Goal: Find contact information: Find contact information

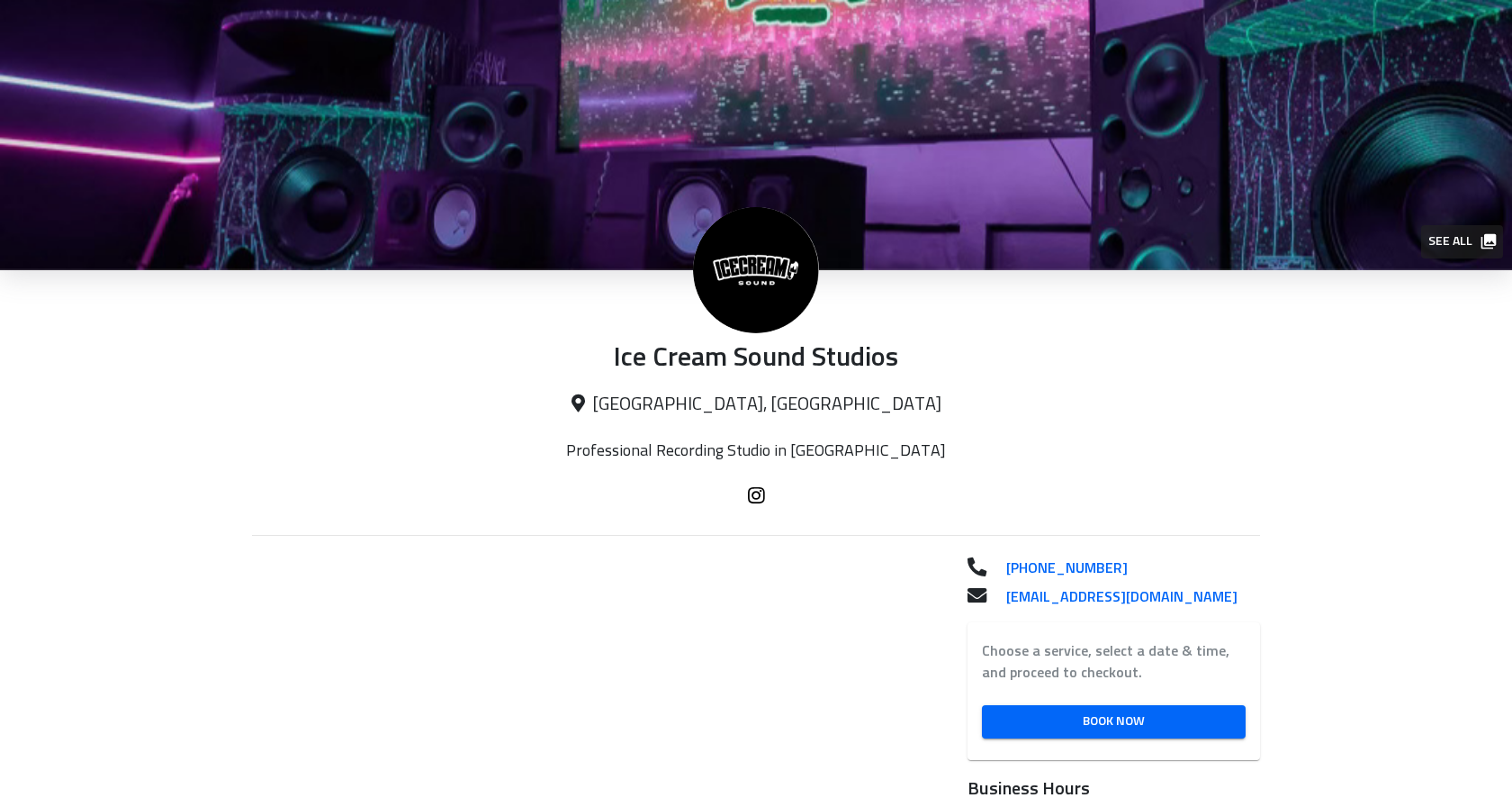
scroll to position [171, 0]
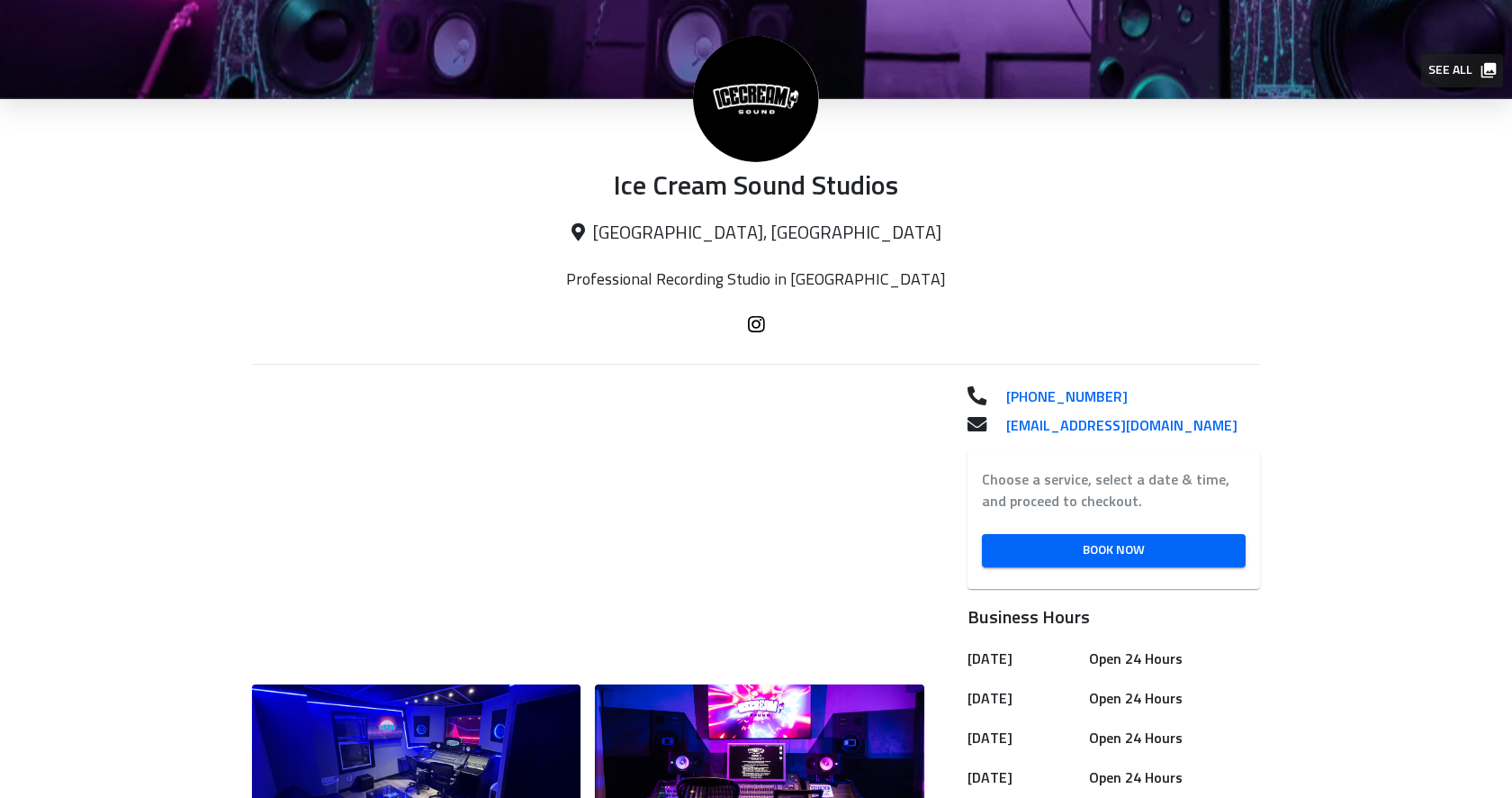
drag, startPoint x: 1129, startPoint y: 388, endPoint x: 1164, endPoint y: 333, distance: 65.2
click at [1164, 333] on div at bounding box center [756, 326] width 1008 height 22
drag, startPoint x: 1140, startPoint y: 387, endPoint x: 1130, endPoint y: 387, distance: 10.0
click at [1003, 401] on p "[PHONE_NUMBER]" at bounding box center [1126, 396] width 268 height 22
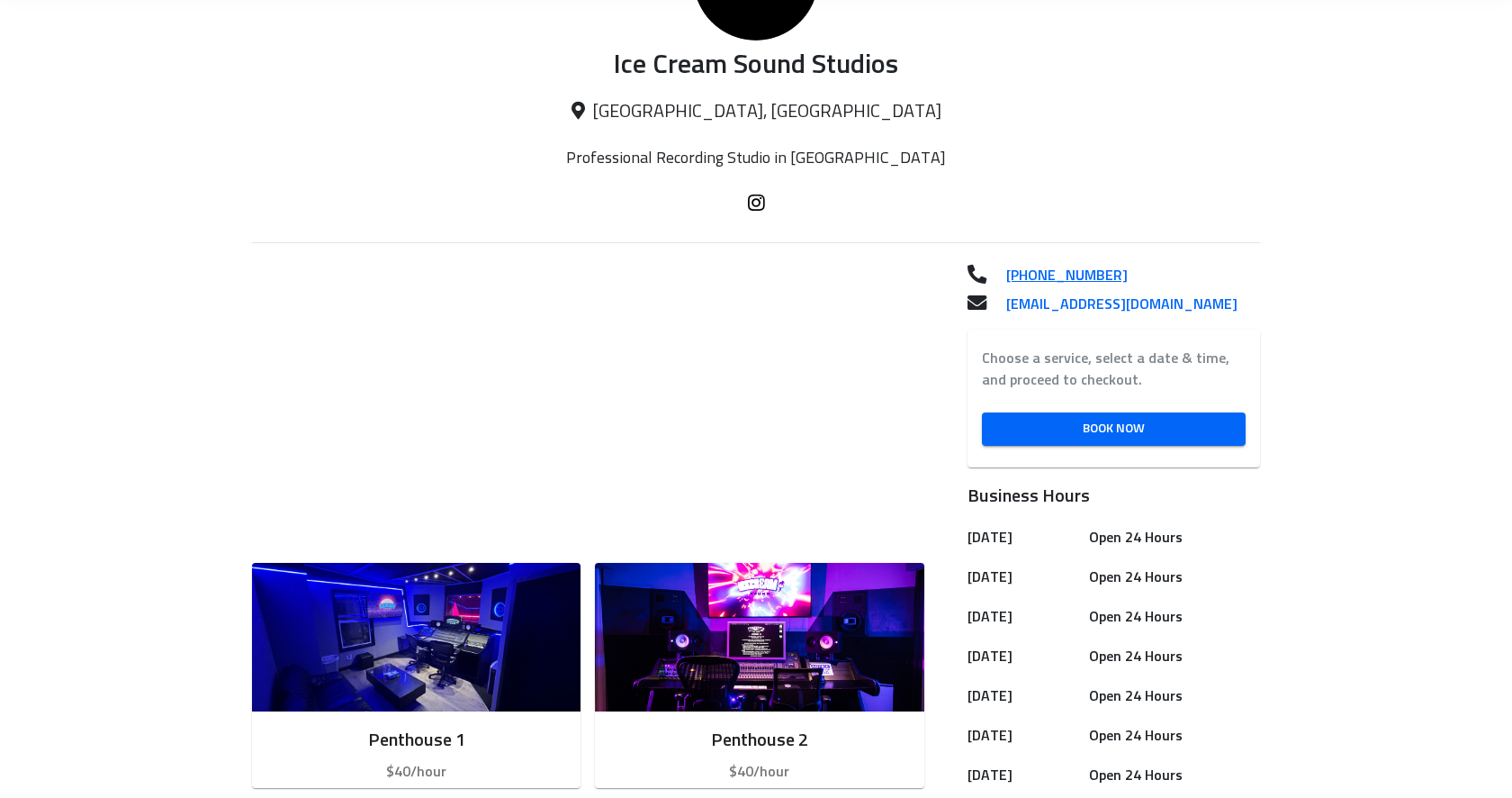
scroll to position [309, 0]
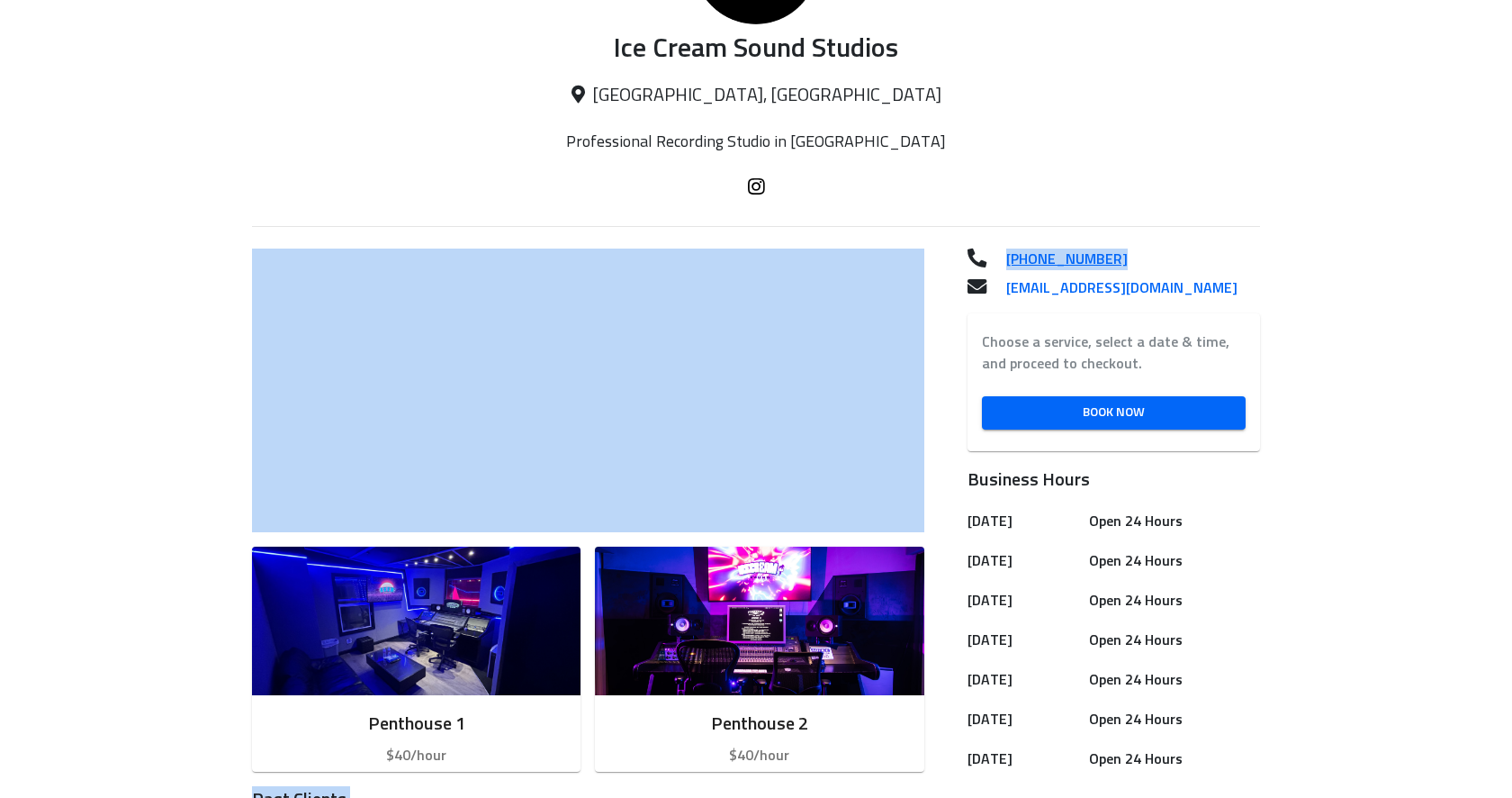
drag, startPoint x: 1156, startPoint y: 181, endPoint x: 1211, endPoint y: 255, distance: 92.2
click at [1211, 255] on div "See all Ice Cream Sound Studios [GEOGRAPHIC_DATA], [GEOGRAPHIC_DATA] Profession…" at bounding box center [756, 622] width 1512 height 1862
copy div "Penthouse 1 $40/hour Penthouse 2 $40/hour Past Clients French [US_STATE] [PERSO…"
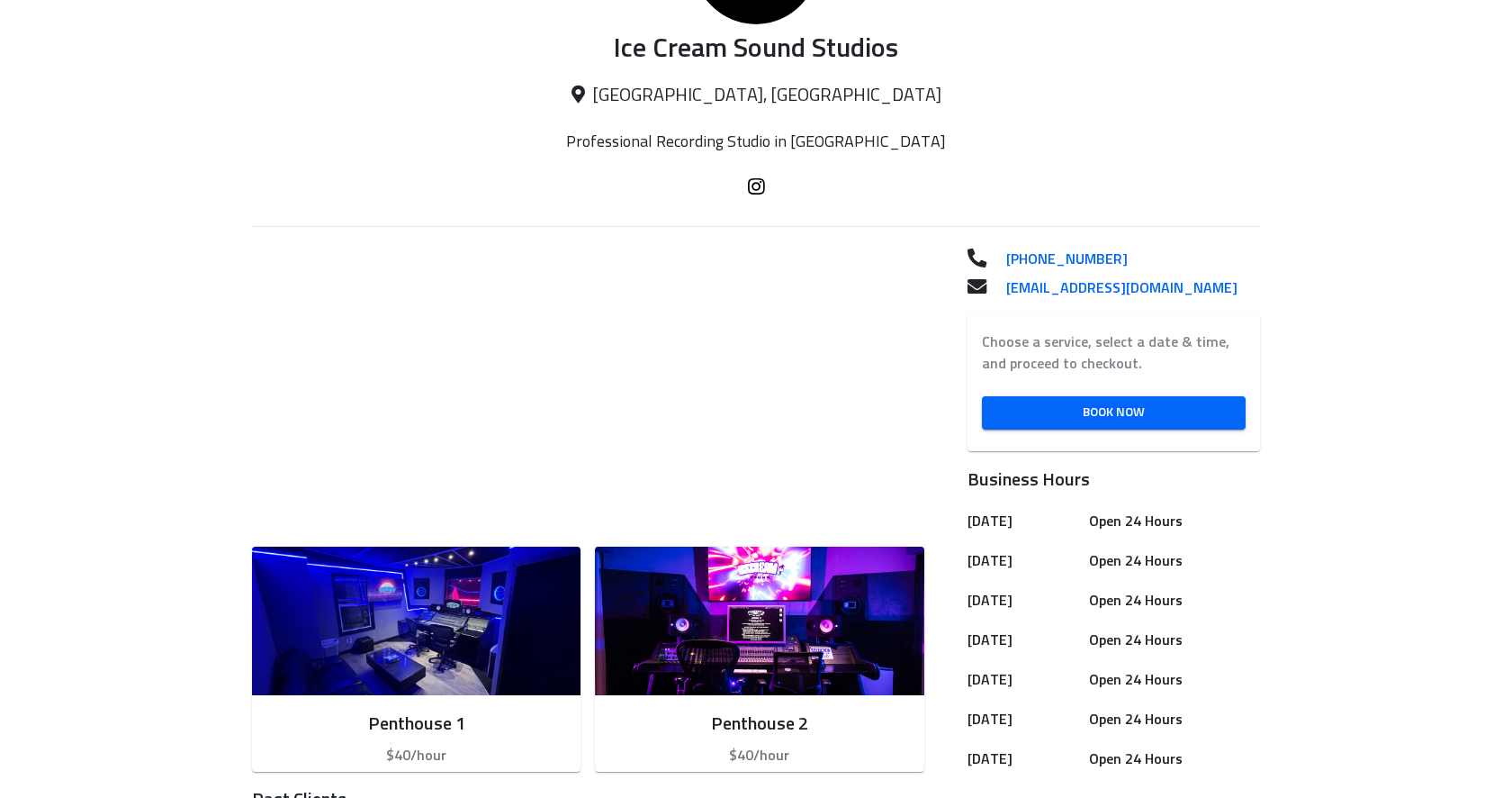
click at [1119, 223] on div at bounding box center [756, 209] width 1008 height 64
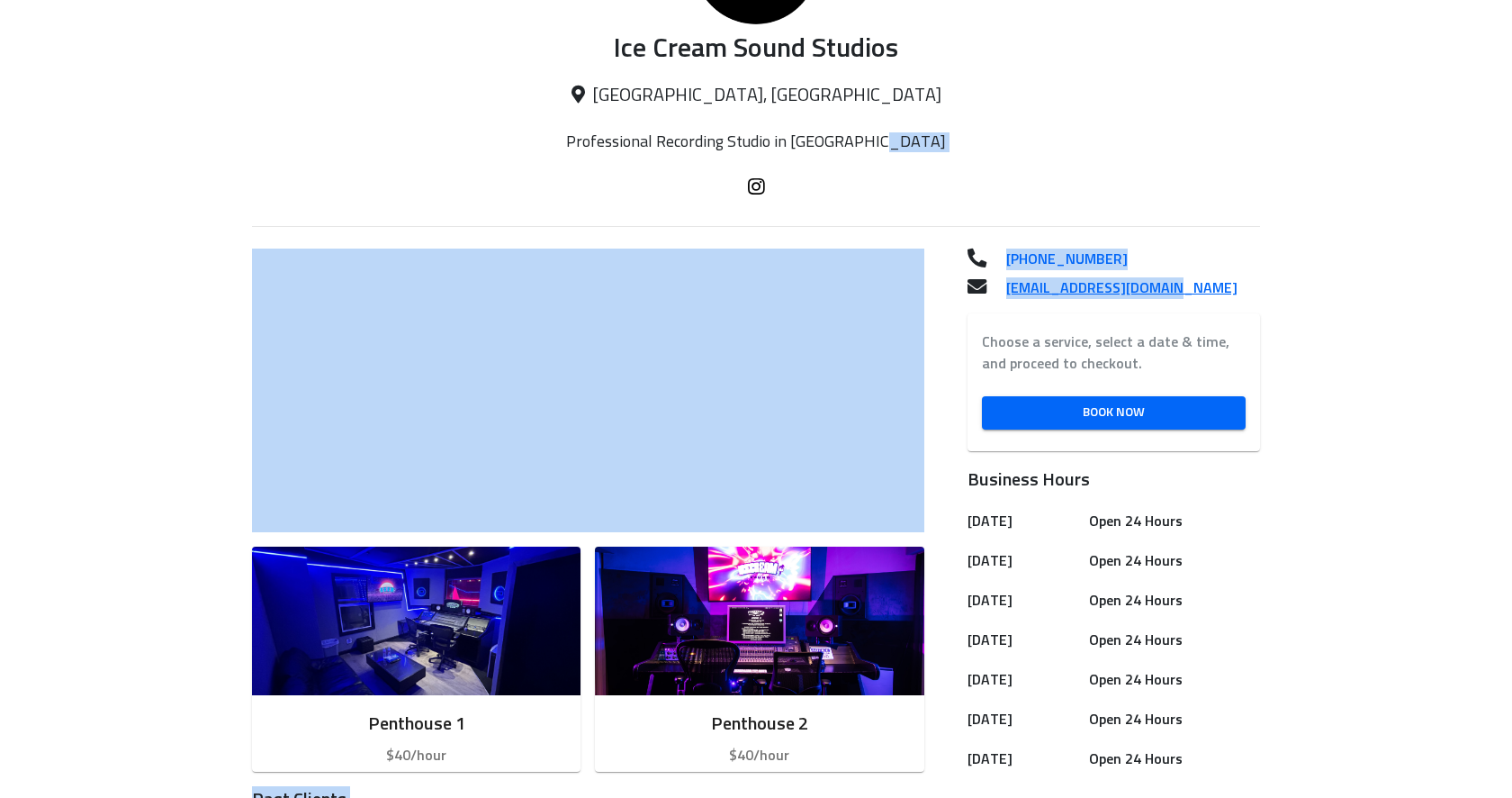
drag, startPoint x: 958, startPoint y: 146, endPoint x: 1159, endPoint y: 291, distance: 247.8
click at [1159, 291] on div "See all Ice Cream Sound Studios [GEOGRAPHIC_DATA], [GEOGRAPHIC_DATA] Profession…" at bounding box center [756, 622] width 1512 height 1862
drag, startPoint x: 1229, startPoint y: 284, endPoint x: 1149, endPoint y: 225, distance: 99.4
click at [1149, 225] on div at bounding box center [756, 209] width 1008 height 64
drag, startPoint x: 1162, startPoint y: 229, endPoint x: 1119, endPoint y: 252, distance: 48.8
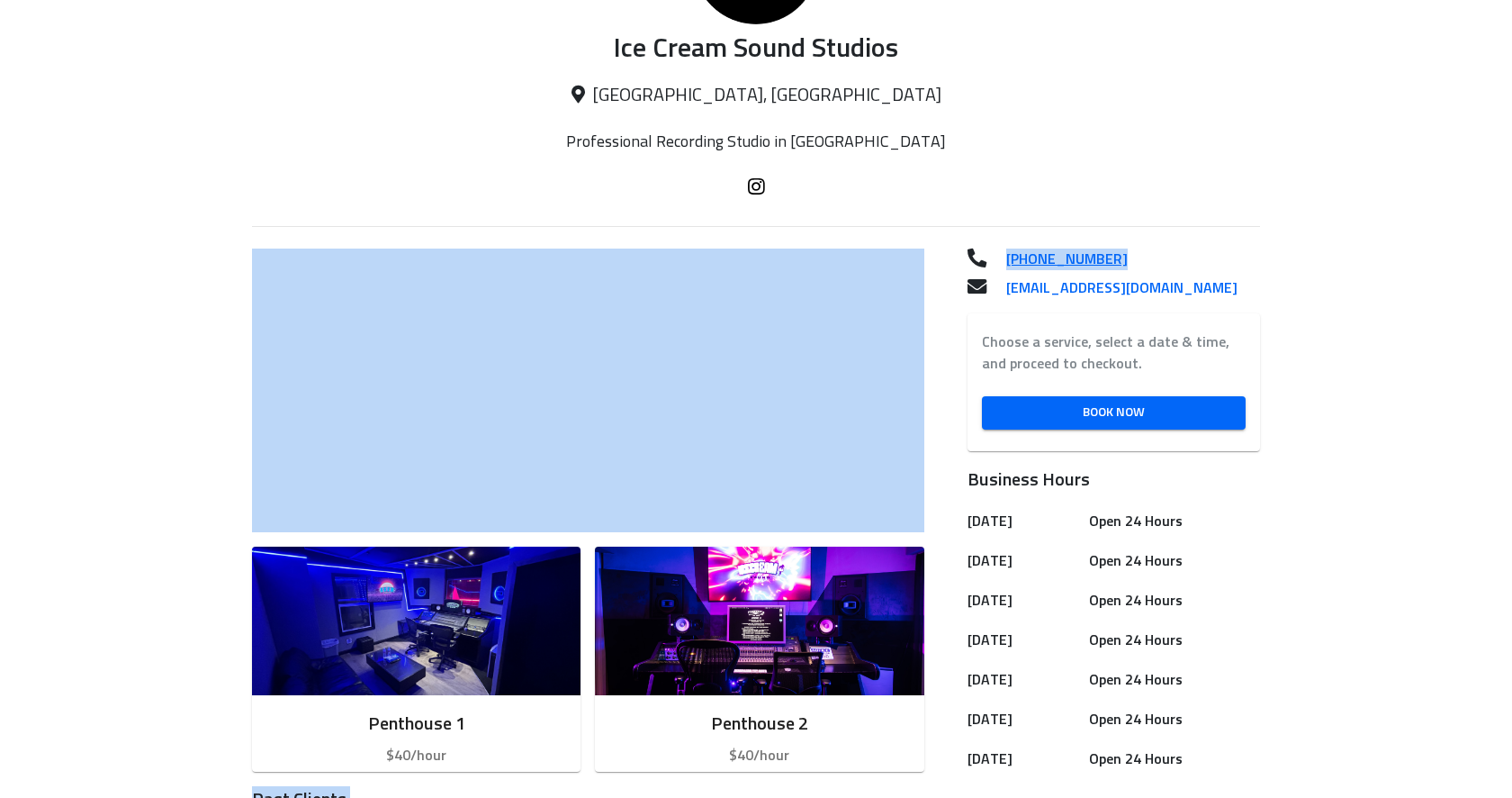
click at [1119, 252] on div "See all Ice Cream Sound Studios [GEOGRAPHIC_DATA], [GEOGRAPHIC_DATA] Profession…" at bounding box center [756, 622] width 1512 height 1862
copy div "Penthouse 1 $40/hour Penthouse 2 $40/hour Past Clients French [US_STATE] [PERSO…"
